Goal: Navigation & Orientation: Understand site structure

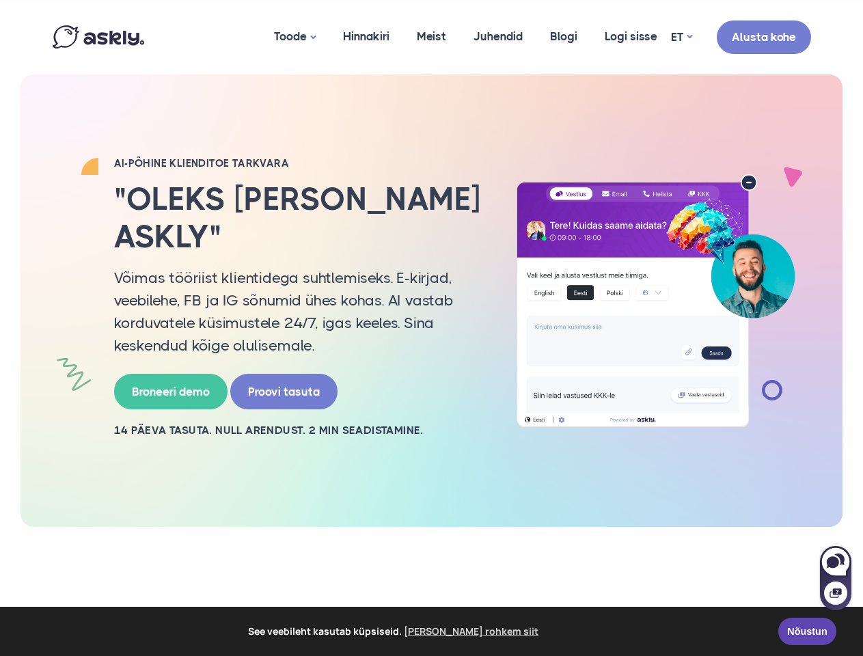
click at [431, 328] on p "Võimas tööriist klientidega suhtlemiseks. E-kirjad, veebilehe, FB ja IG sõnumid…" at bounding box center [298, 311] width 369 height 90
click at [431, 631] on span "See veebileht kasutab küpsiseid. [PERSON_NAME] rohkem siit" at bounding box center [394, 631] width 749 height 20
click at [293, 37] on link "Toode" at bounding box center [294, 37] width 69 height 68
click at [681, 37] on link "ET" at bounding box center [681, 37] width 21 height 20
click at [835, 577] on div at bounding box center [835, 585] width 31 height 50
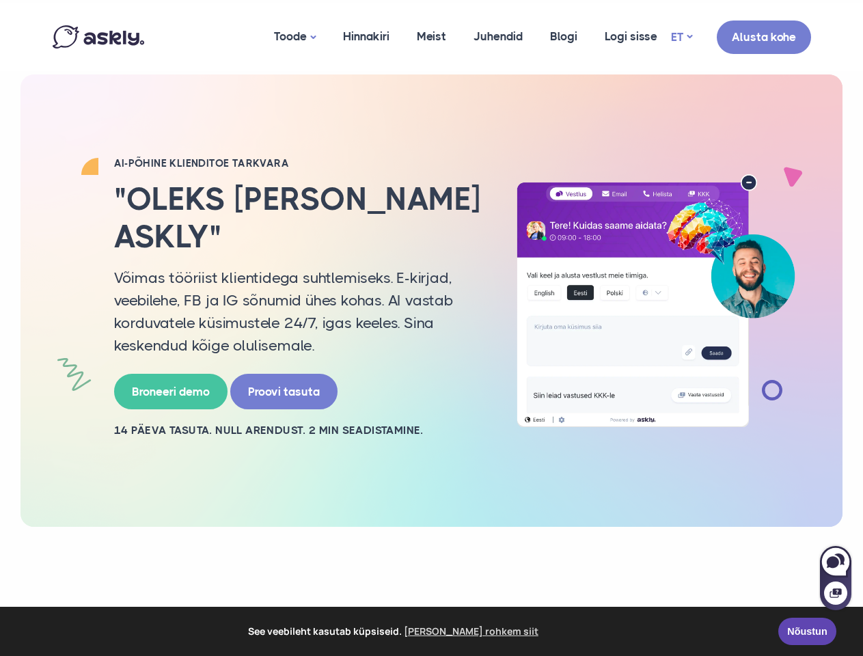
click at [835, 561] on icon at bounding box center [832, 562] width 12 height 12
click at [835, 593] on icon at bounding box center [835, 593] width 12 height 10
